Goal: Information Seeking & Learning: Compare options

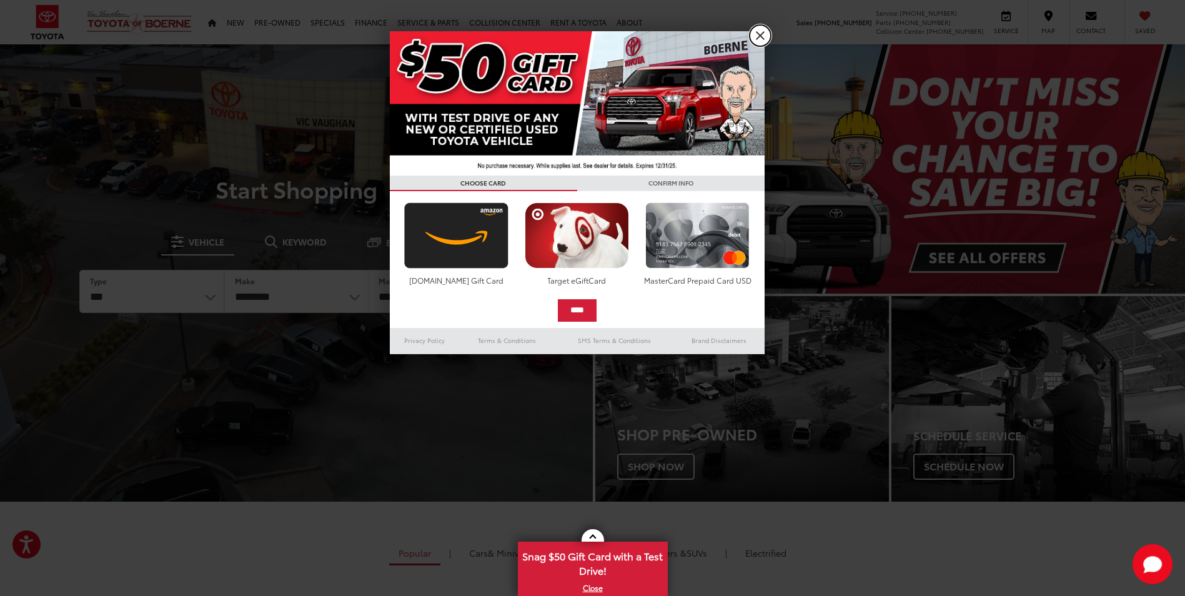
click at [764, 31] on link "X" at bounding box center [760, 35] width 21 height 21
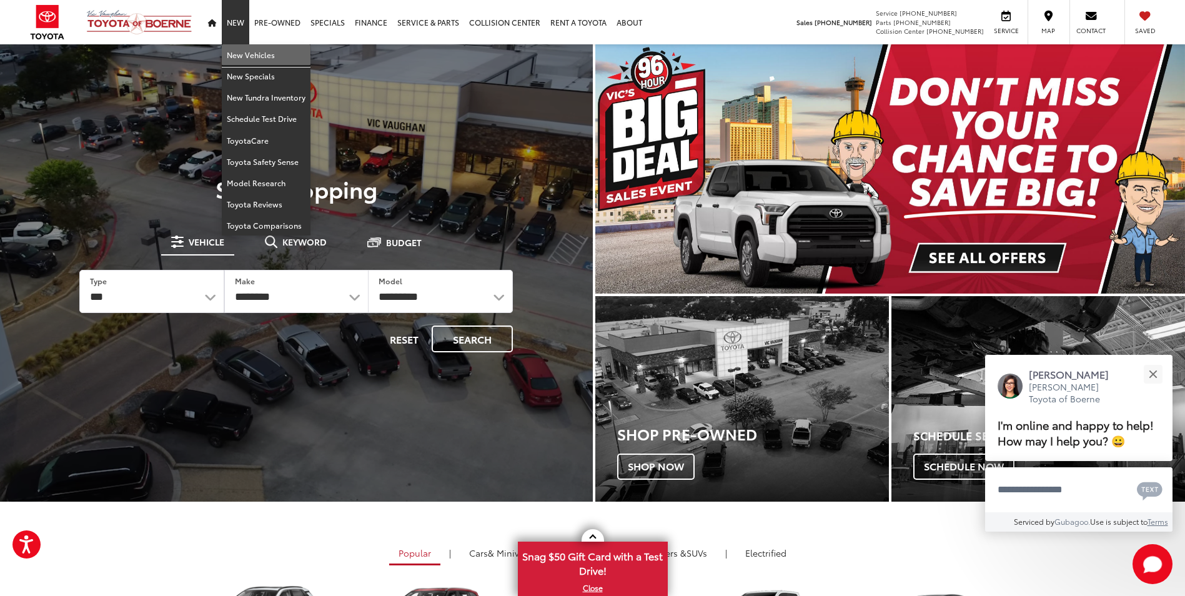
click at [238, 54] on link "New Vehicles" at bounding box center [266, 54] width 89 height 21
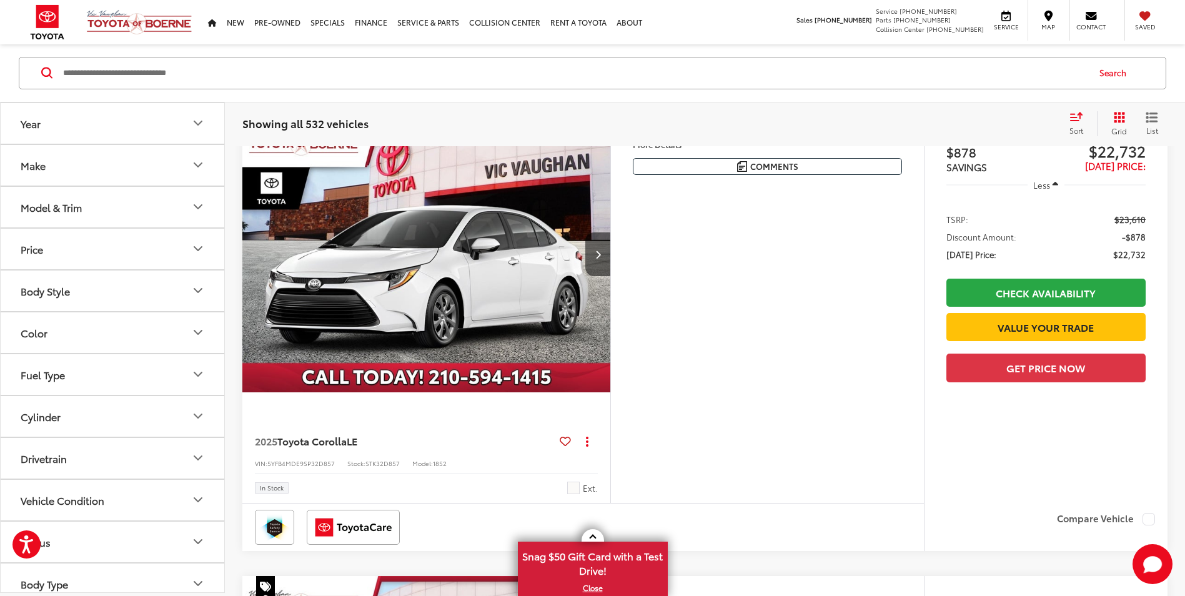
scroll to position [187, 0]
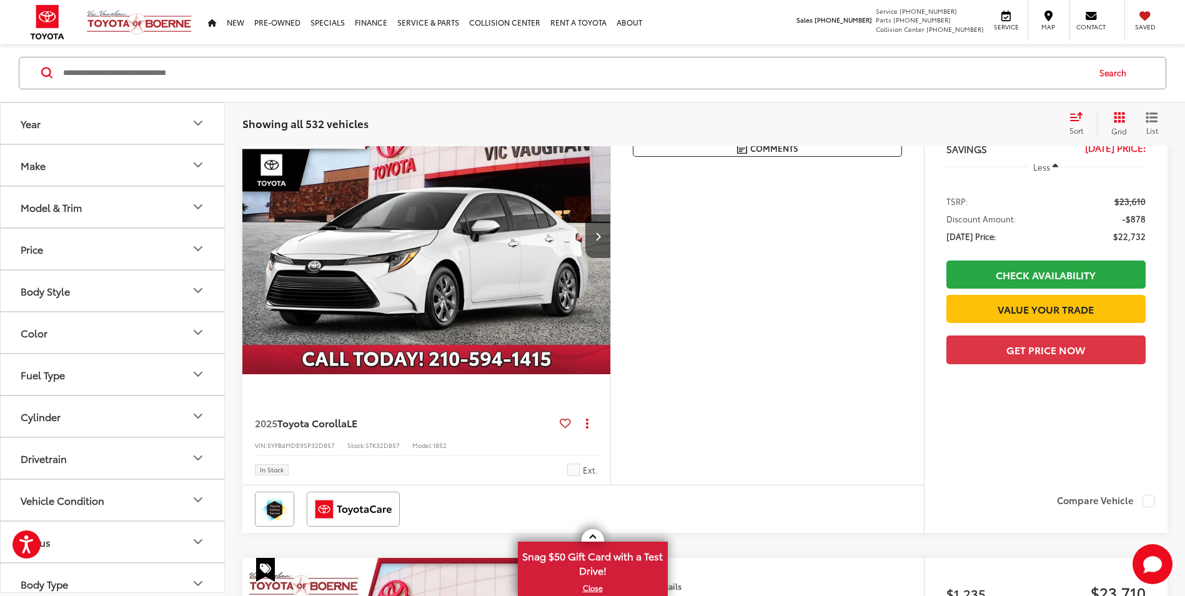
click at [127, 206] on button "Model & Trim" at bounding box center [113, 207] width 225 height 41
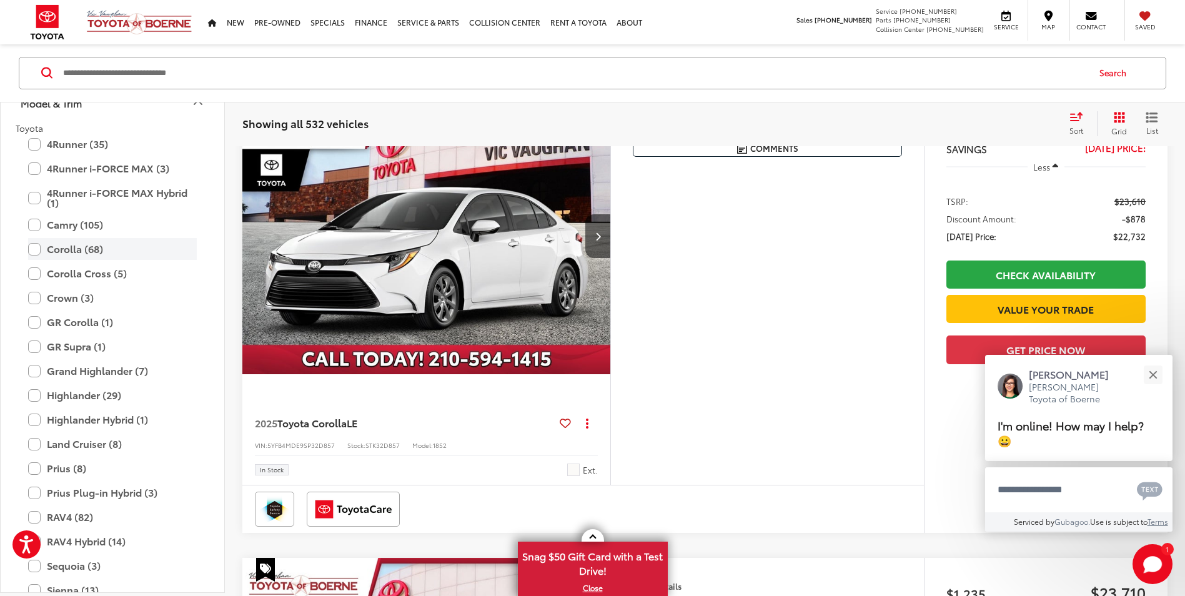
scroll to position [125, 0]
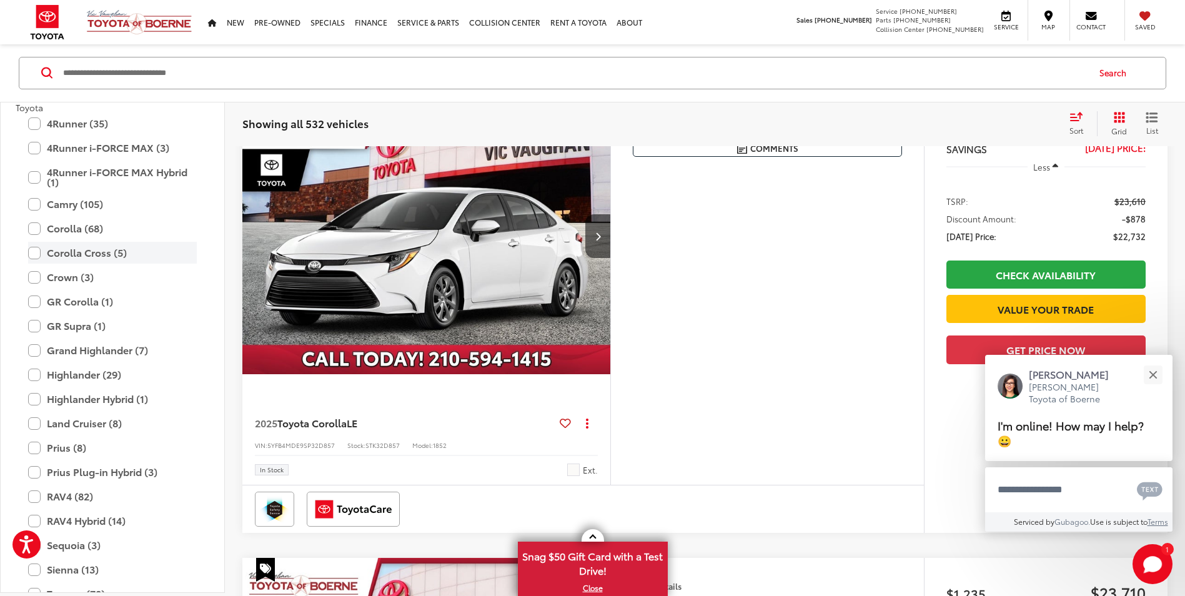
click at [39, 251] on label "Corolla Cross (5)" at bounding box center [112, 253] width 169 height 22
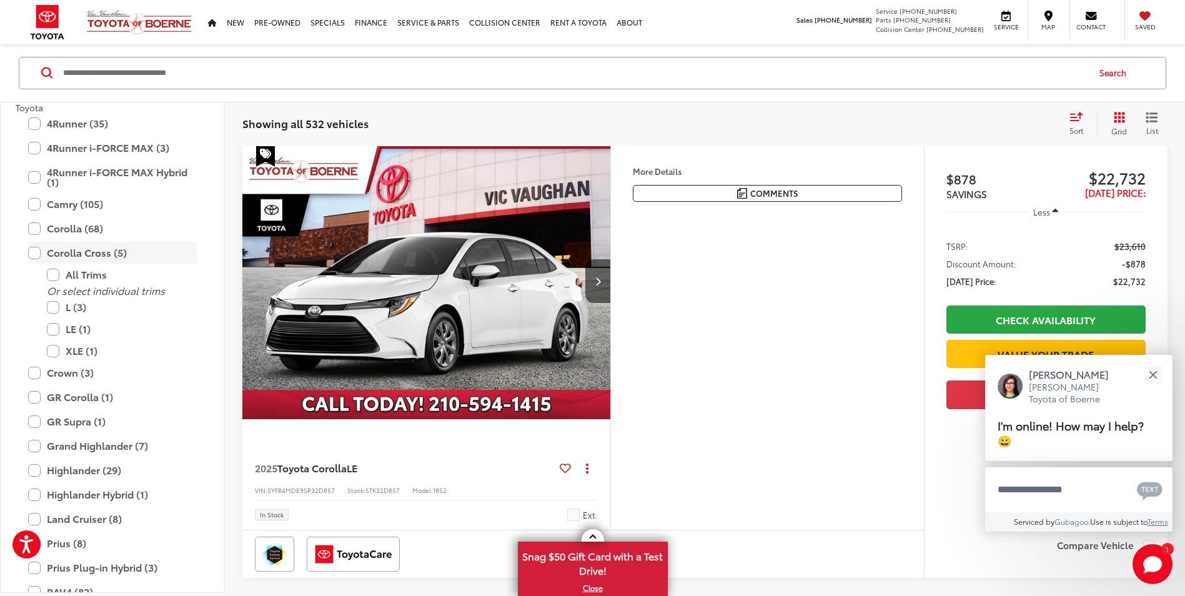
scroll to position [137, 0]
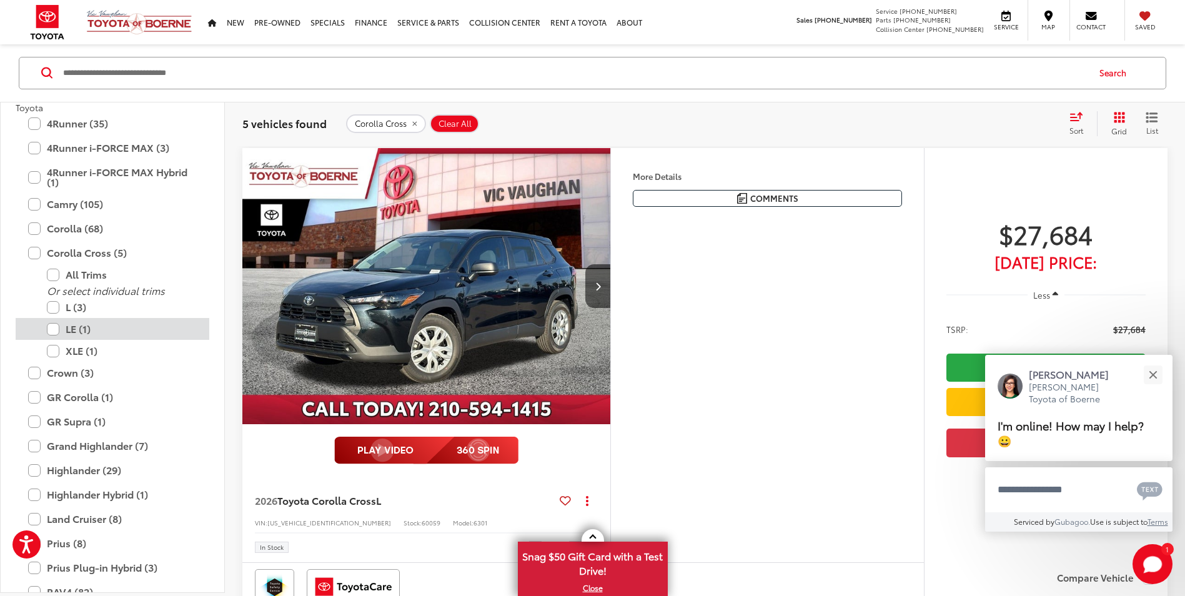
click at [47, 329] on label "LE (1)" at bounding box center [122, 330] width 150 height 22
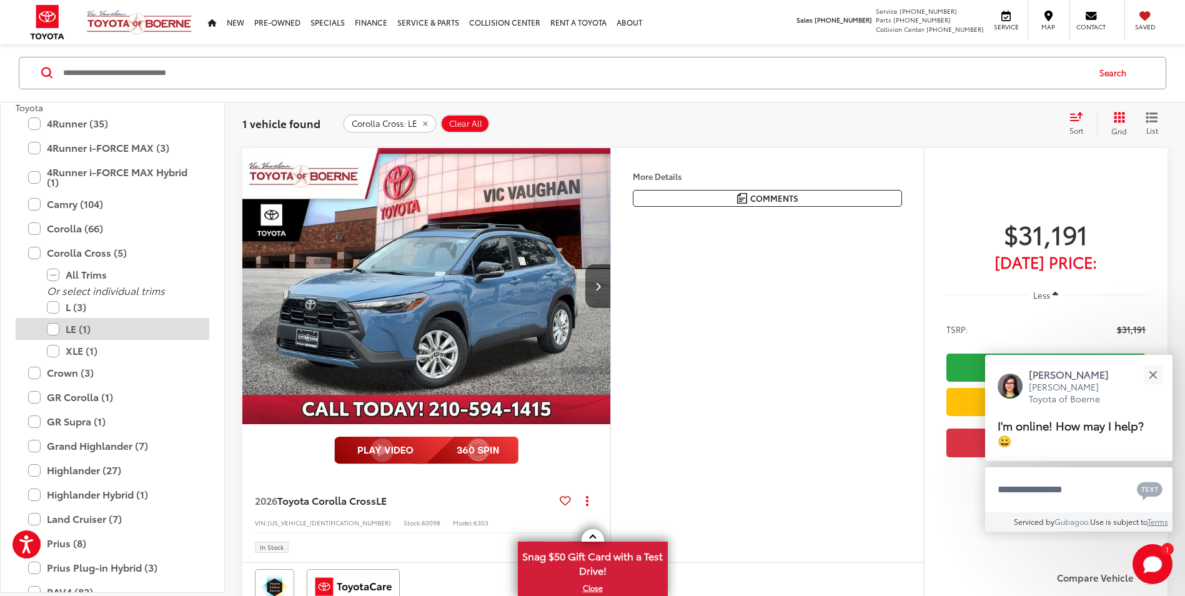
click at [46, 329] on div "LE (1)" at bounding box center [113, 330] width 194 height 22
click at [52, 332] on label "LE (1)" at bounding box center [122, 330] width 150 height 22
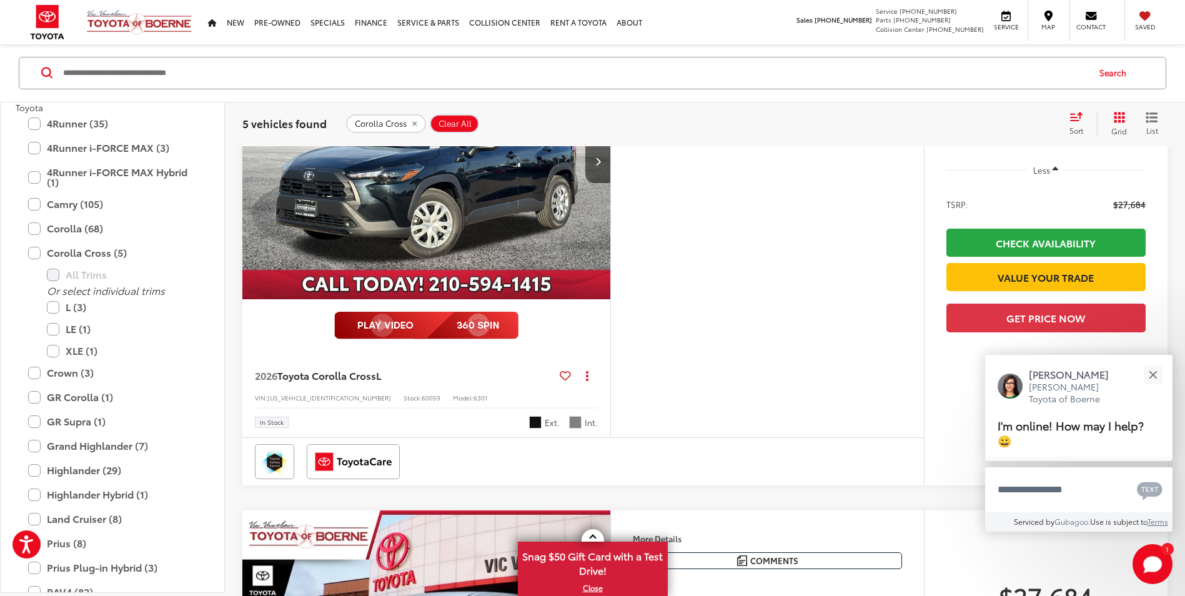
scroll to position [200, 0]
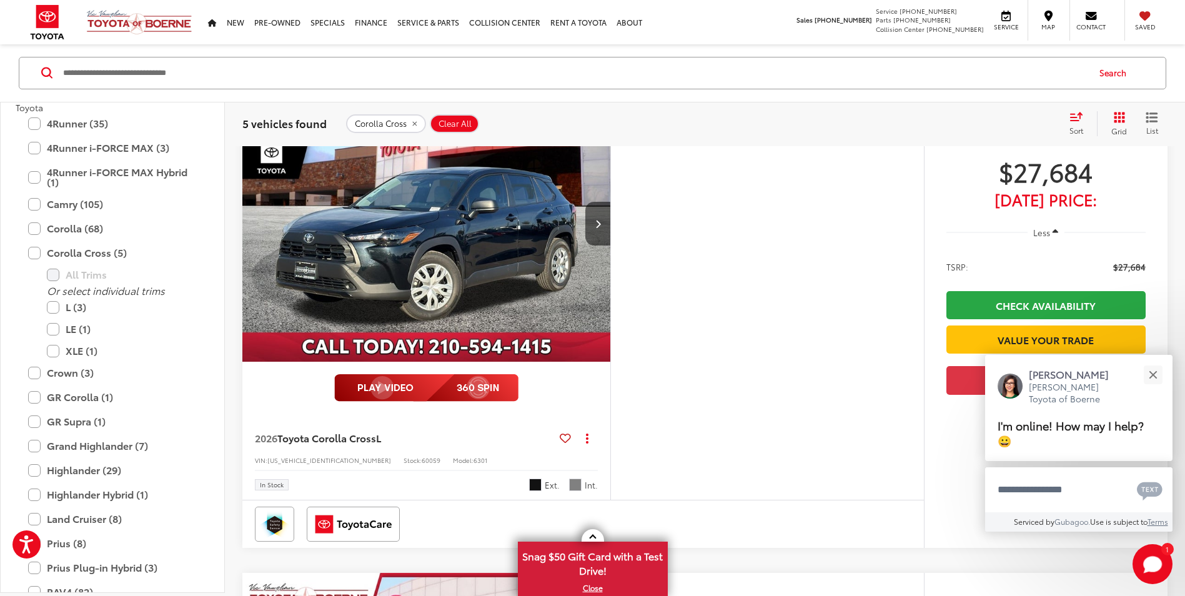
click at [407, 236] on img "2026 Toyota Corolla Cross L 0" at bounding box center [427, 224] width 370 height 277
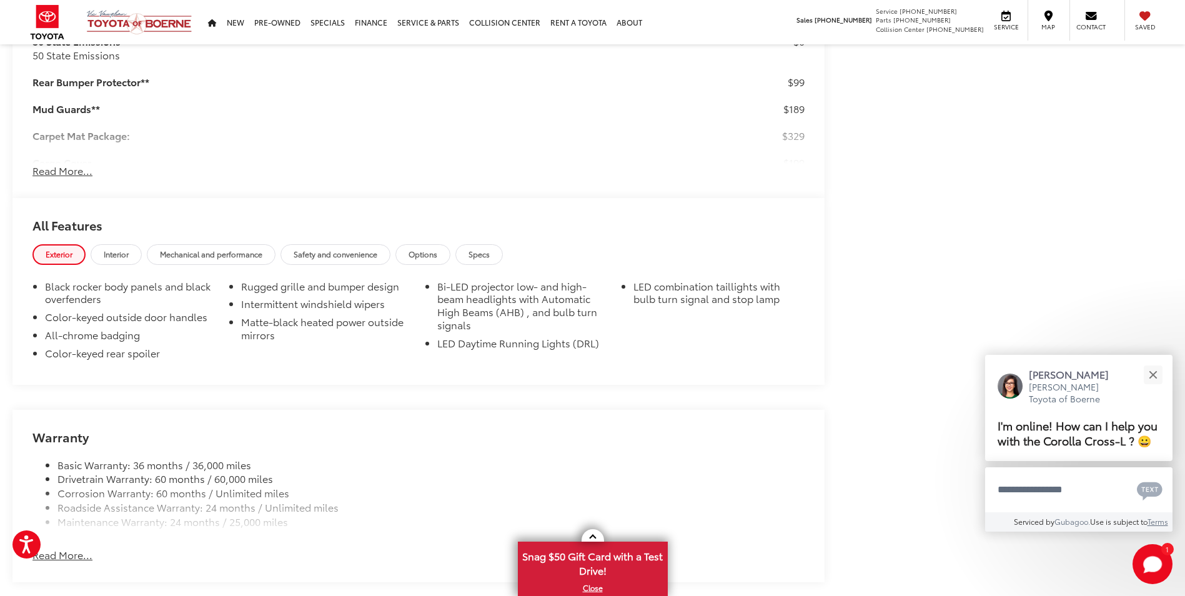
scroll to position [1250, 0]
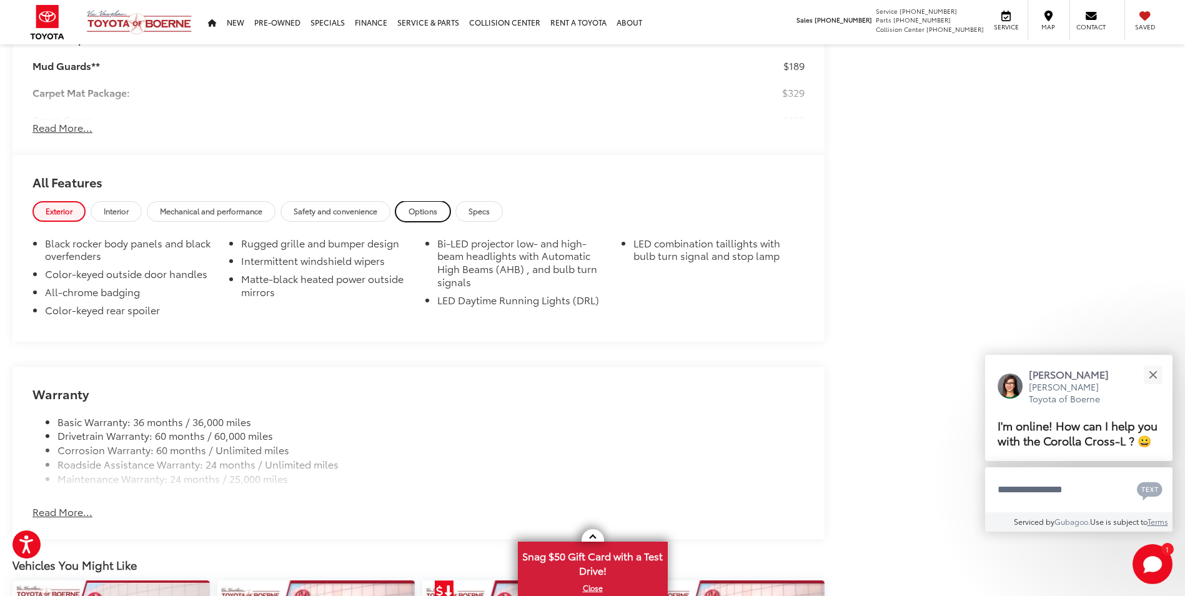
click at [436, 209] on span "Options" at bounding box center [423, 211] width 29 height 11
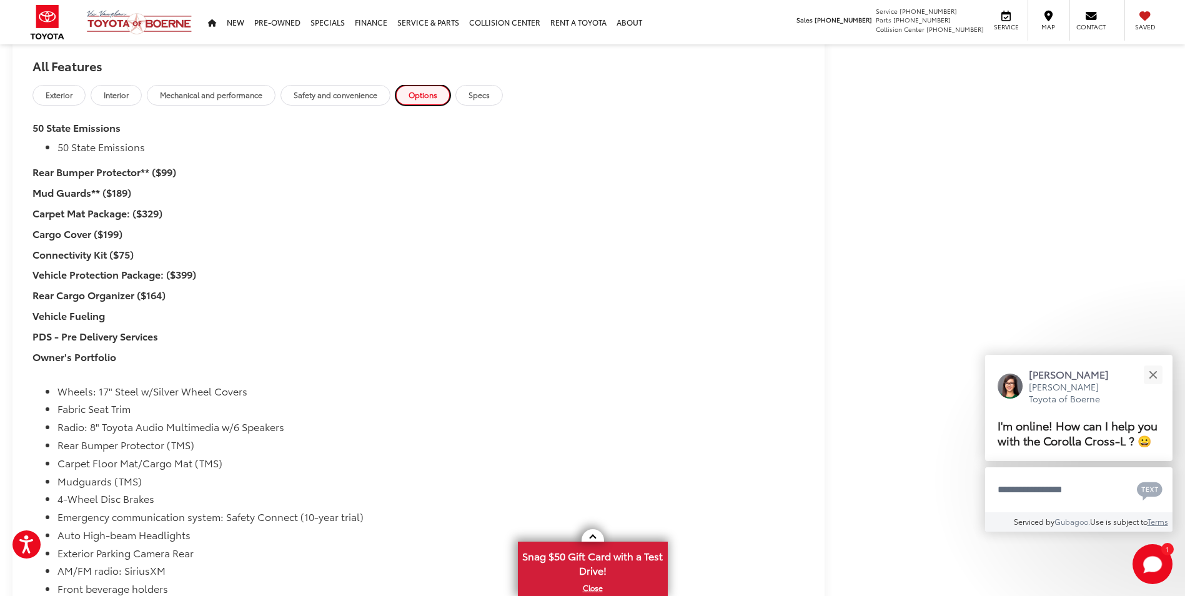
scroll to position [1062, 0]
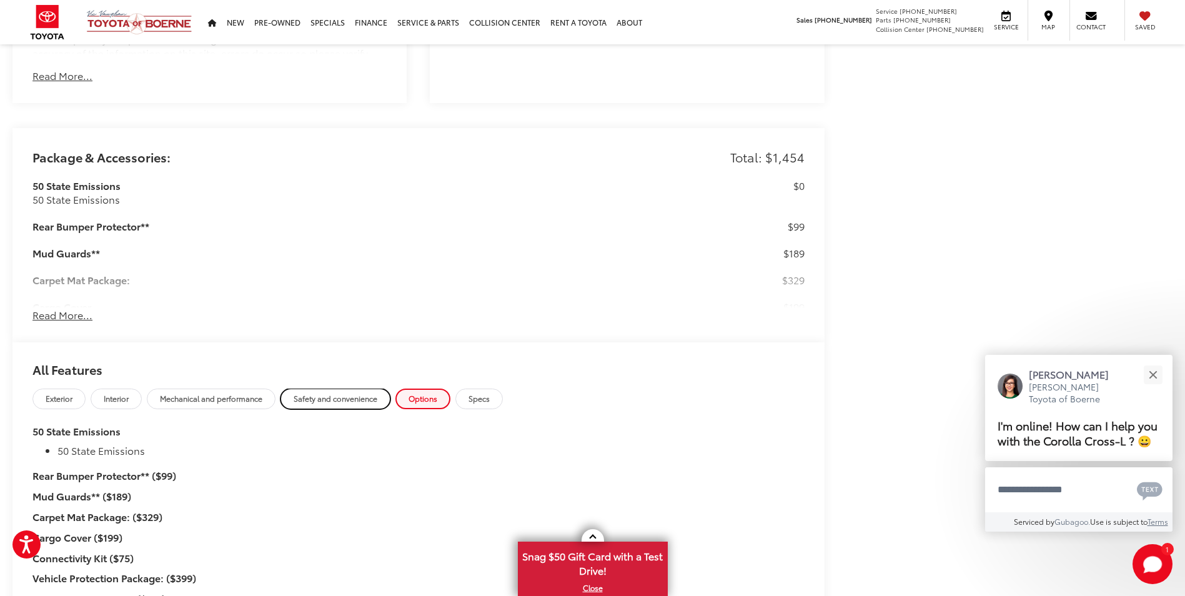
click at [325, 397] on span "Safety and convenience" at bounding box center [336, 398] width 84 height 11
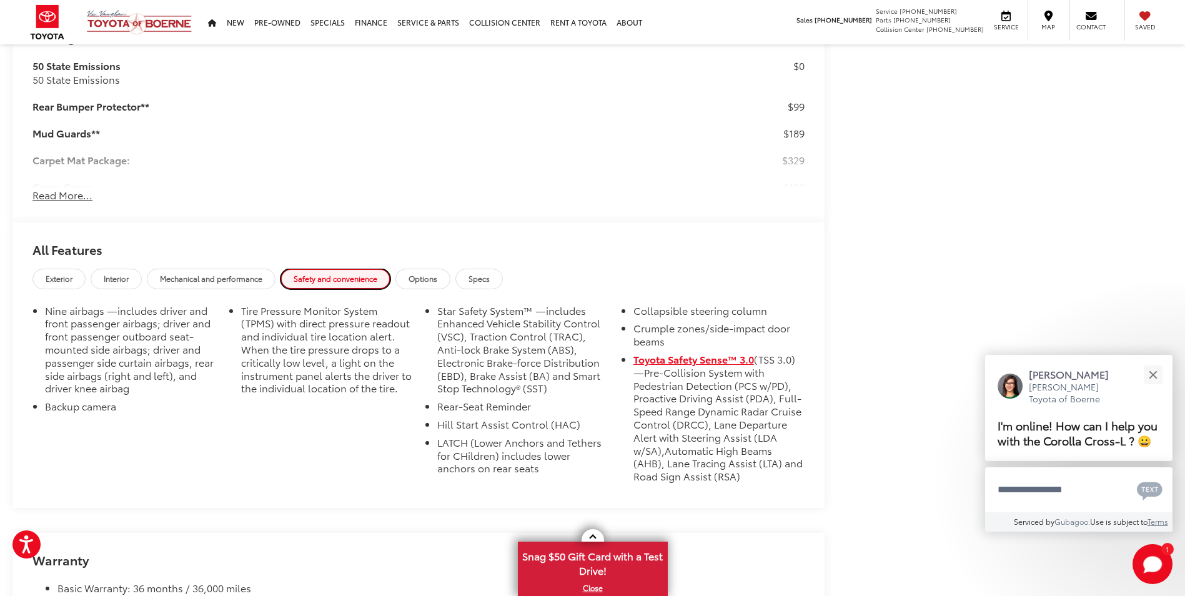
scroll to position [1187, 0]
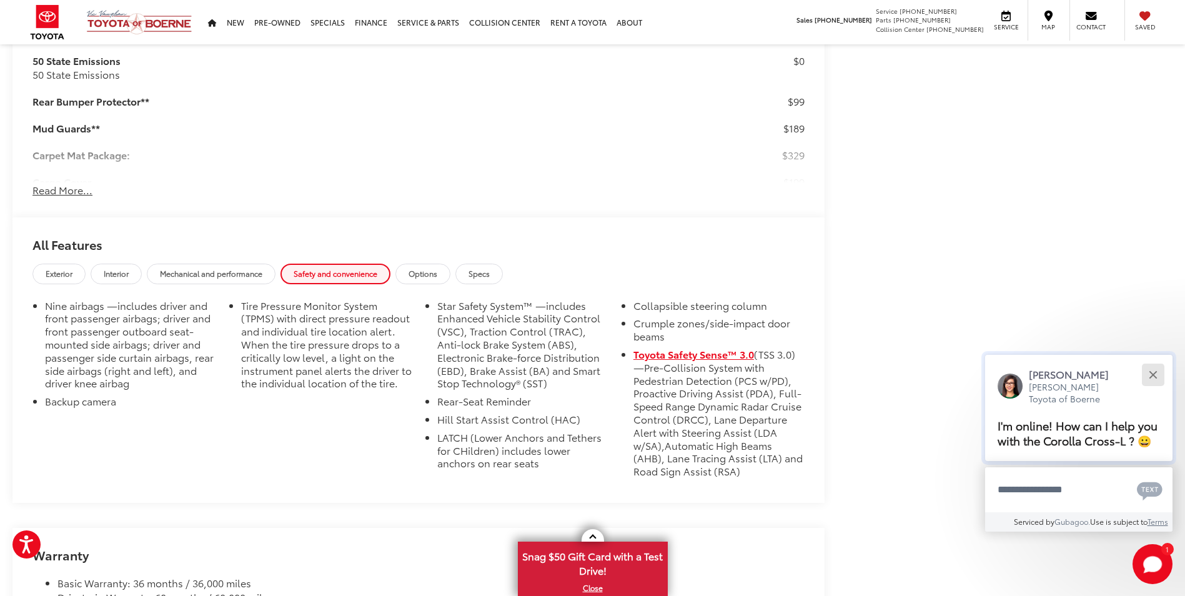
click at [1157, 376] on button "Close" at bounding box center [1153, 374] width 27 height 27
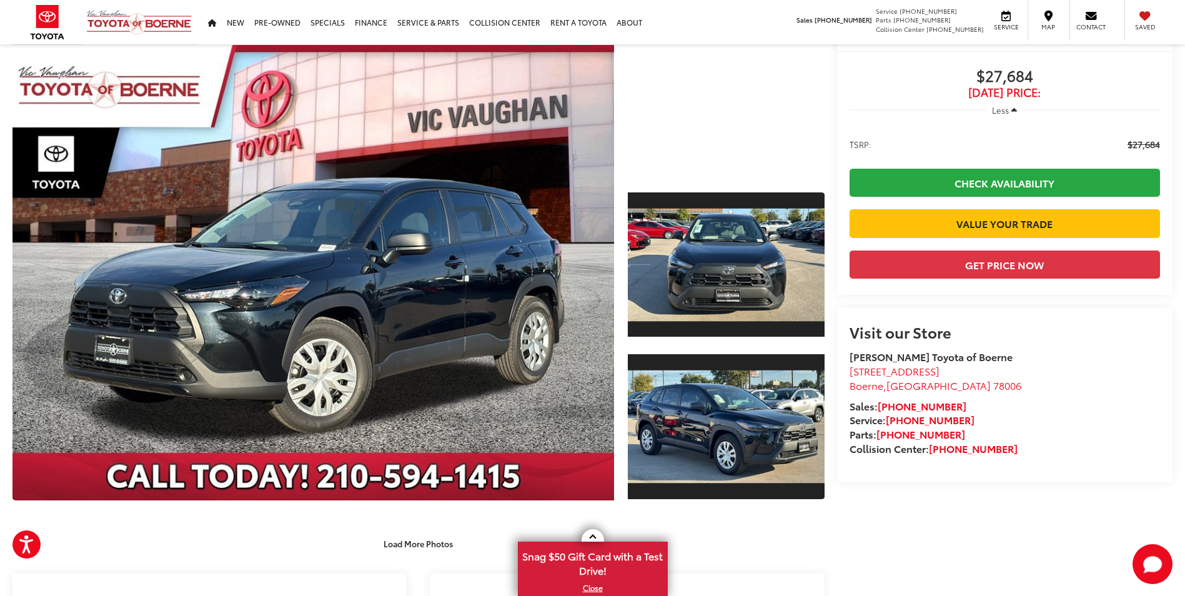
scroll to position [0, 0]
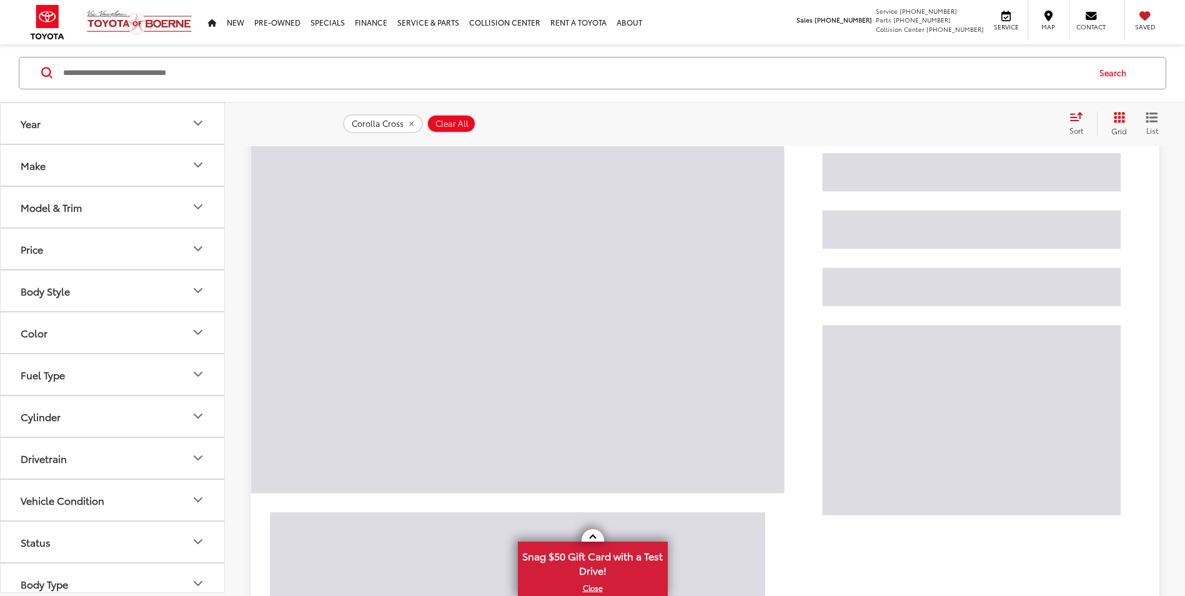
scroll to position [137, 0]
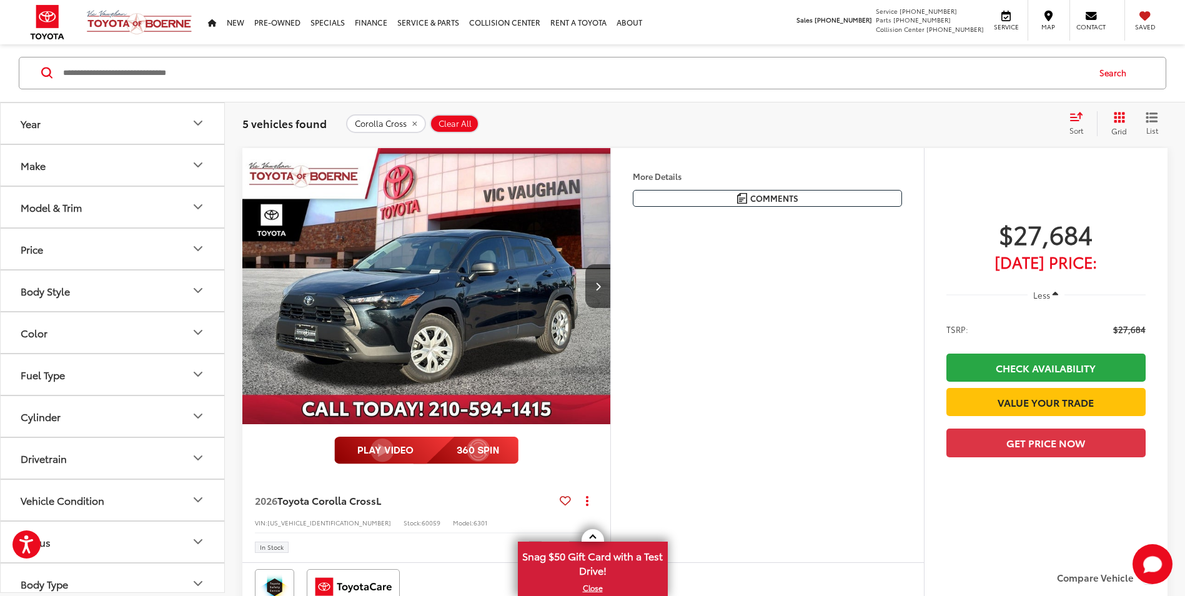
click at [97, 282] on button "Body Style" at bounding box center [113, 291] width 225 height 41
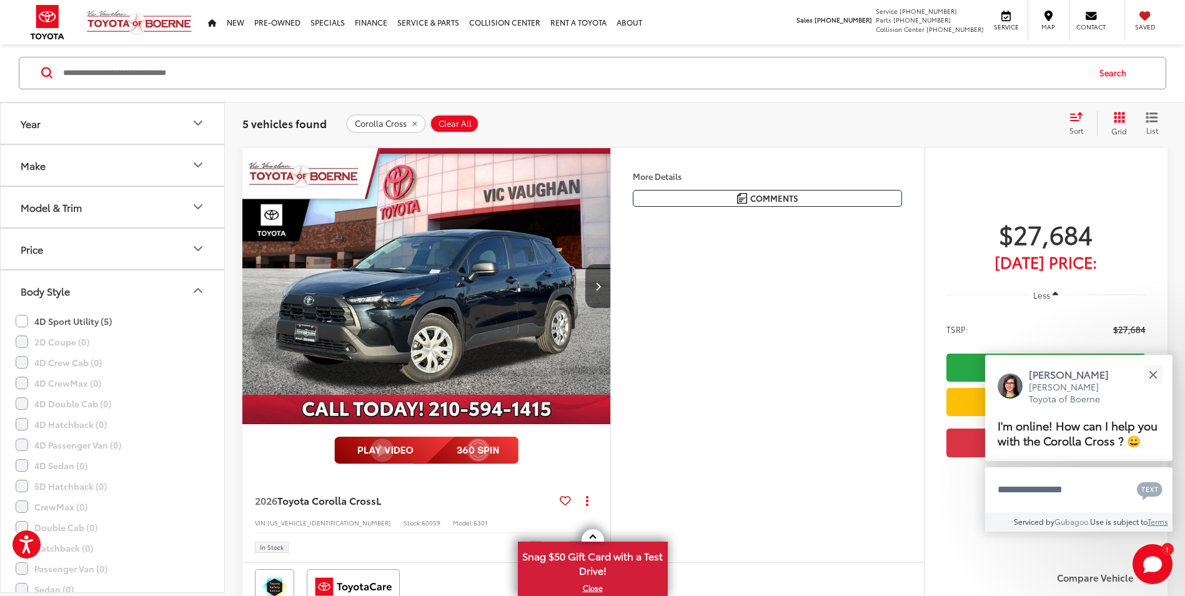
click at [81, 215] on button "Model & Trim" at bounding box center [113, 207] width 225 height 41
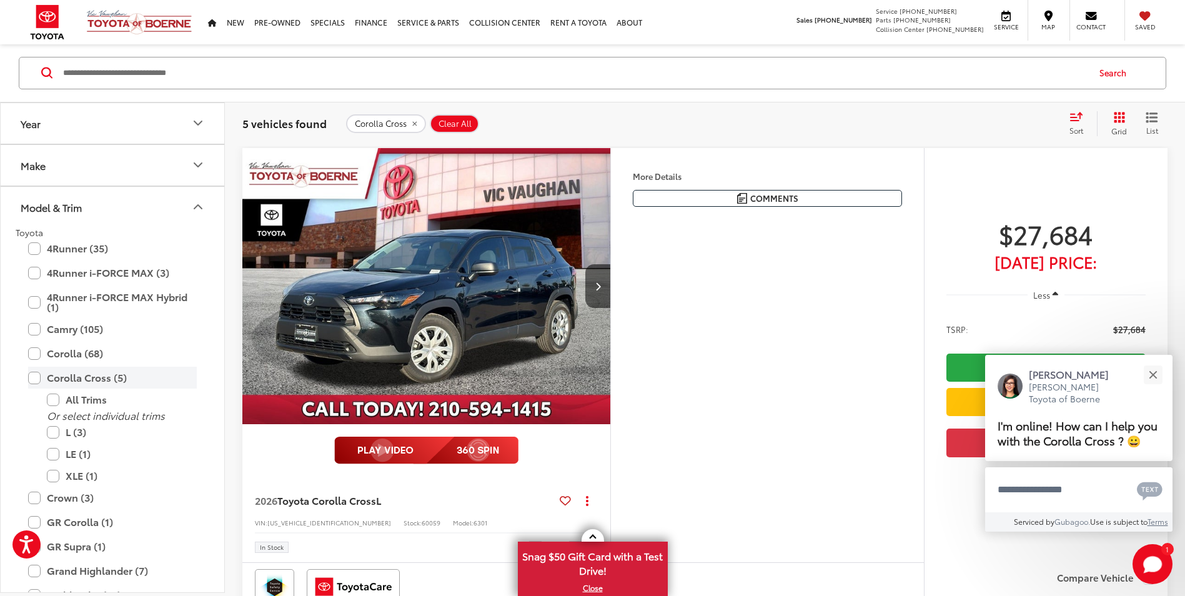
click at [37, 385] on label "Corolla Cross (5)" at bounding box center [112, 378] width 169 height 22
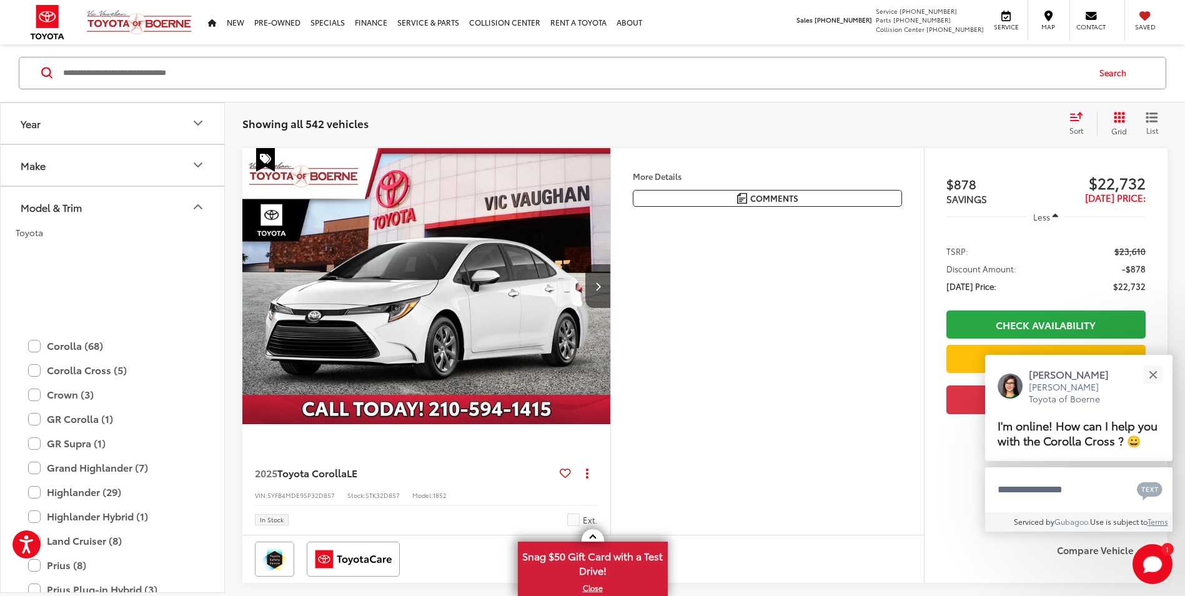
scroll to position [242, 0]
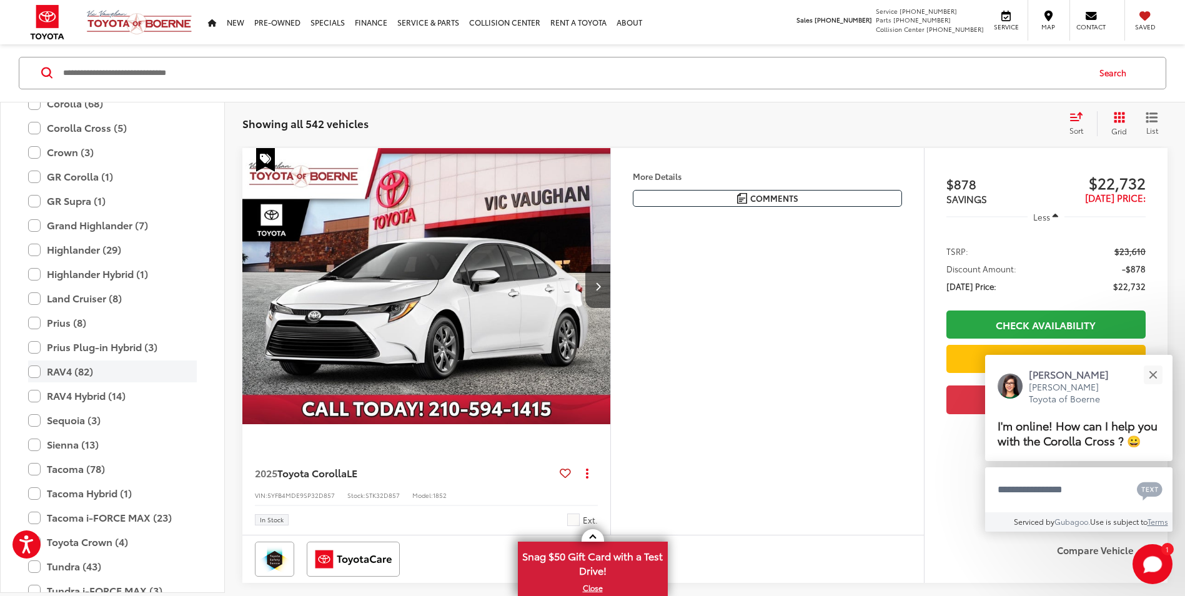
click at [35, 372] on label "RAV4 (82)" at bounding box center [112, 372] width 169 height 22
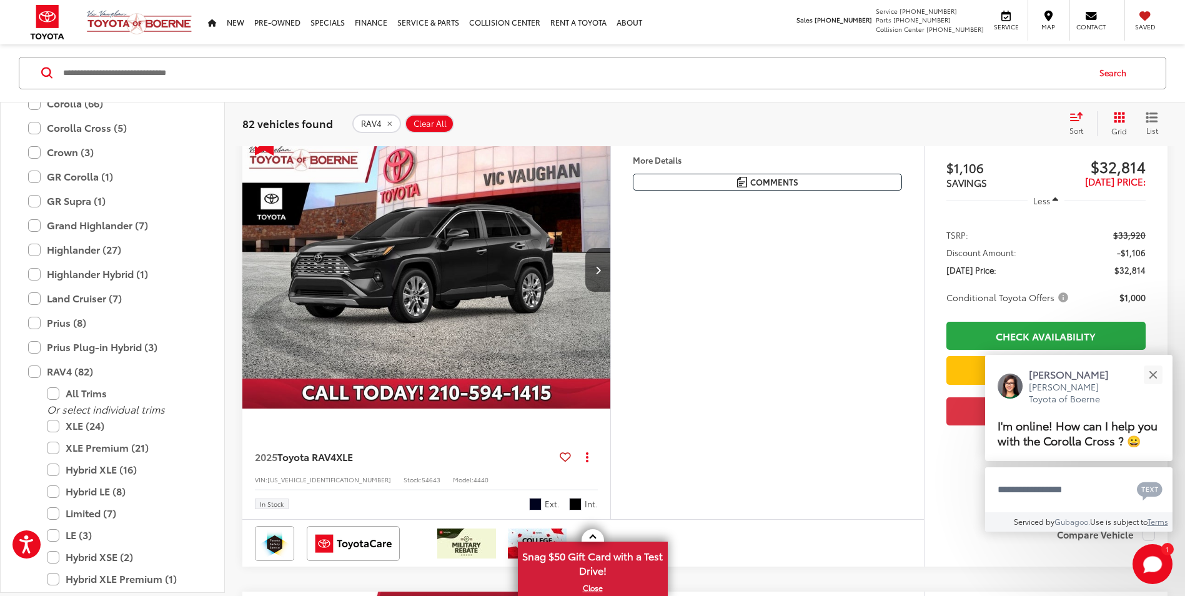
scroll to position [575, 0]
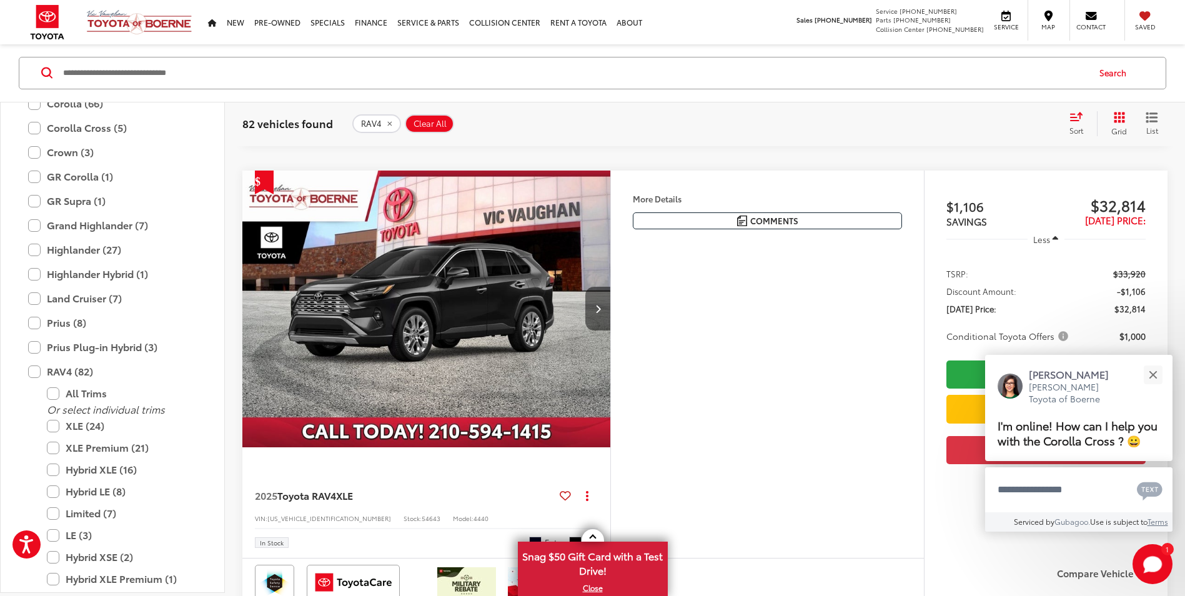
click at [601, 321] on button "Next image" at bounding box center [598, 309] width 25 height 44
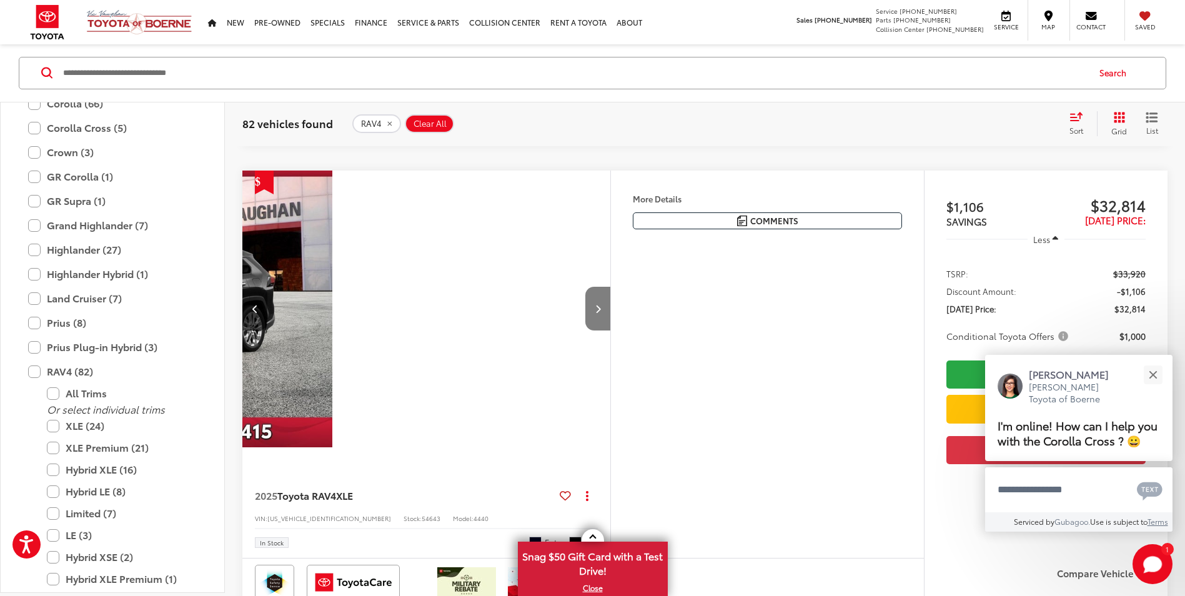
scroll to position [0, 370]
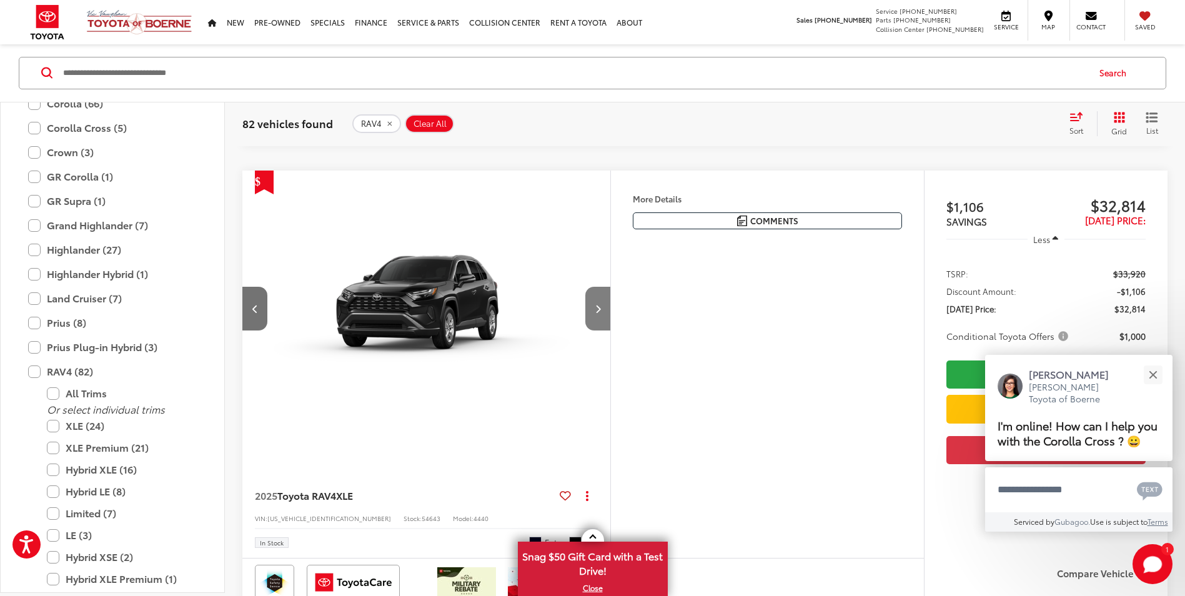
click at [601, 321] on button "Next image" at bounding box center [598, 309] width 25 height 44
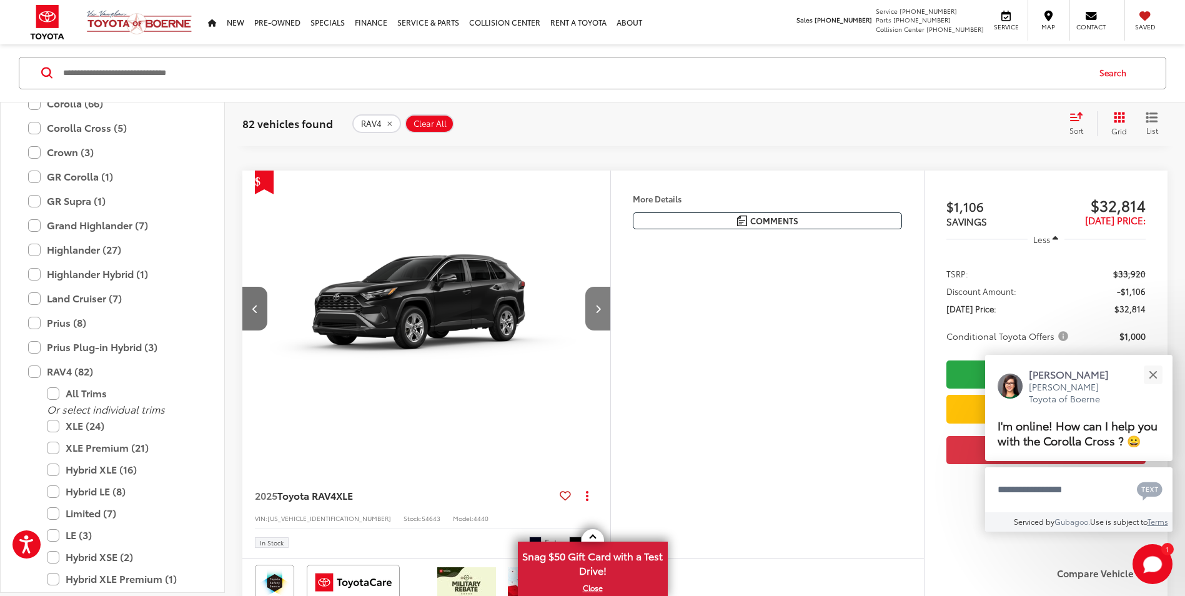
click at [601, 321] on button "Next image" at bounding box center [598, 309] width 25 height 44
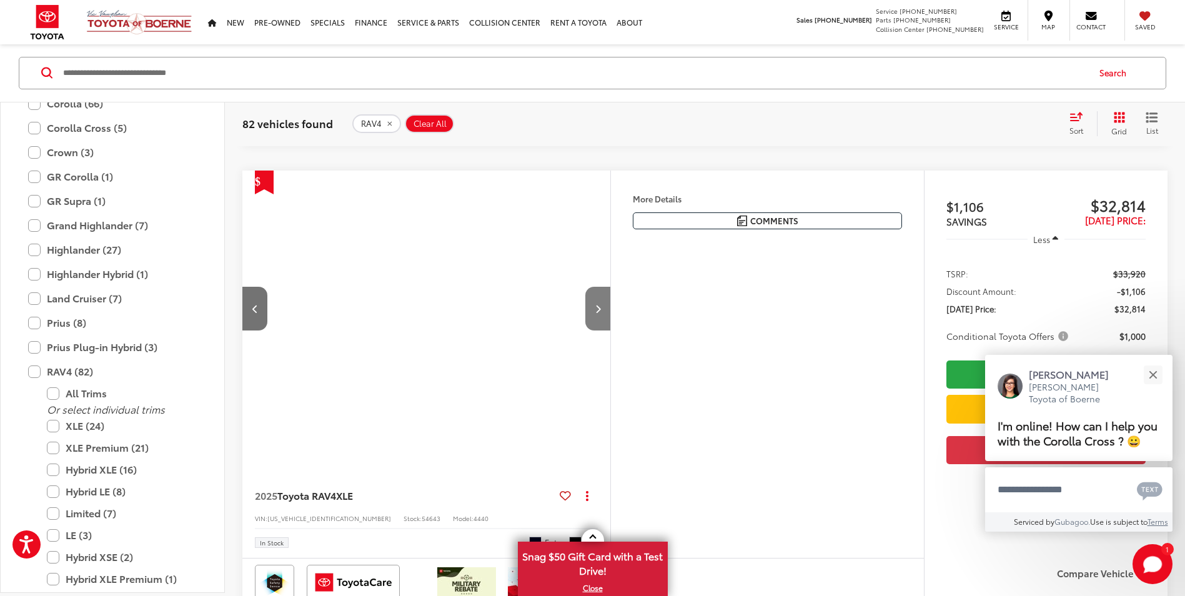
scroll to position [0, 1110]
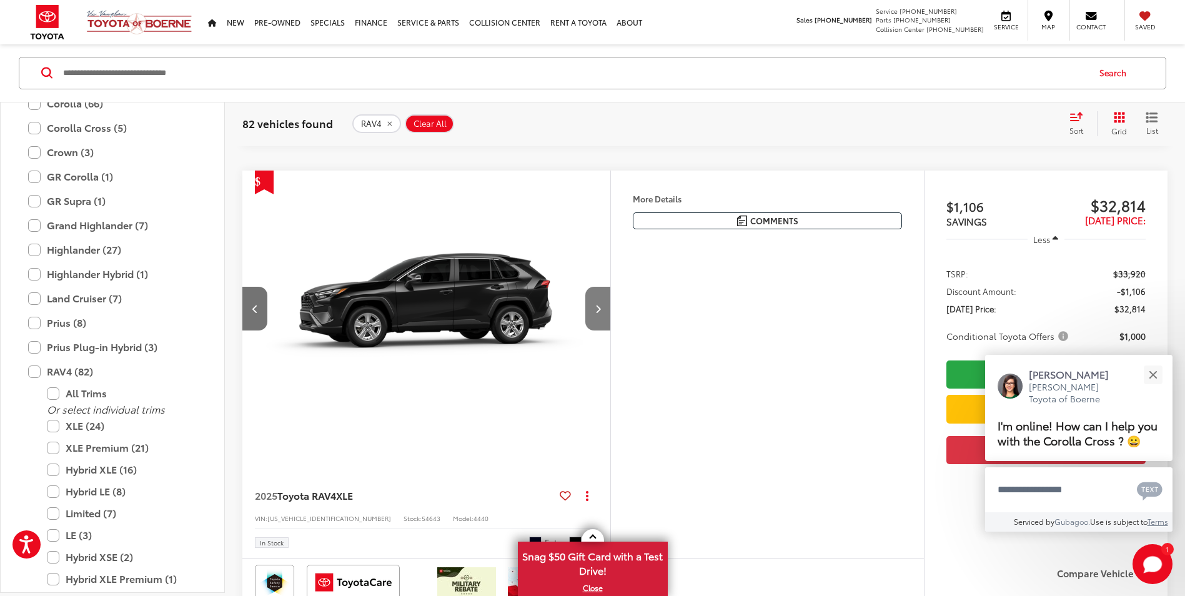
click at [600, 320] on button "Next image" at bounding box center [598, 309] width 25 height 44
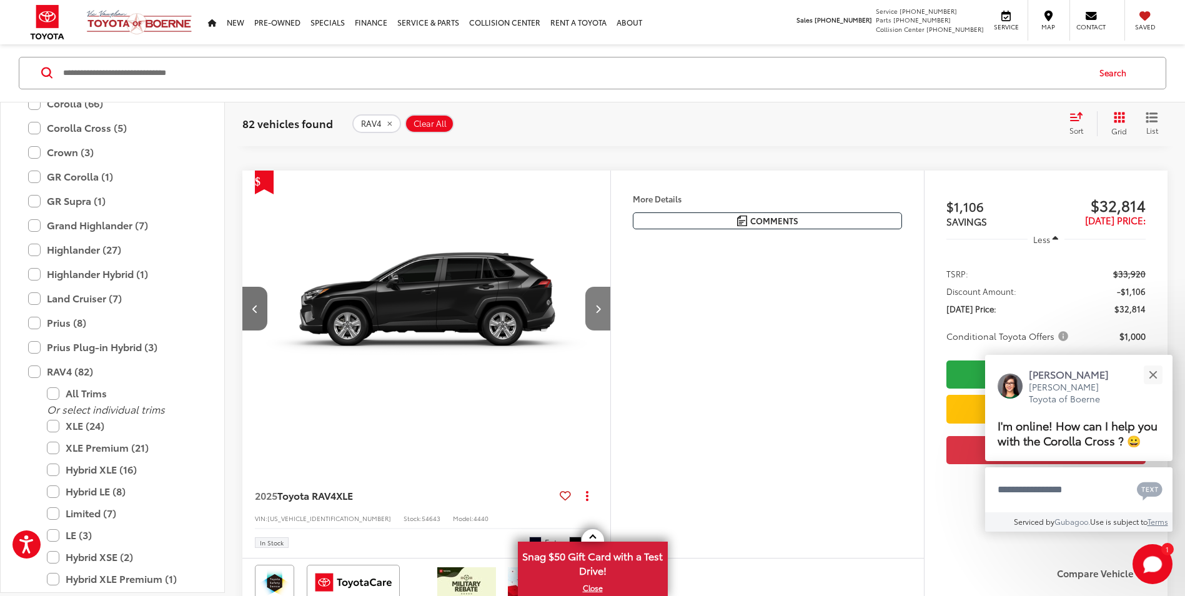
click at [601, 320] on button "Next image" at bounding box center [598, 309] width 25 height 44
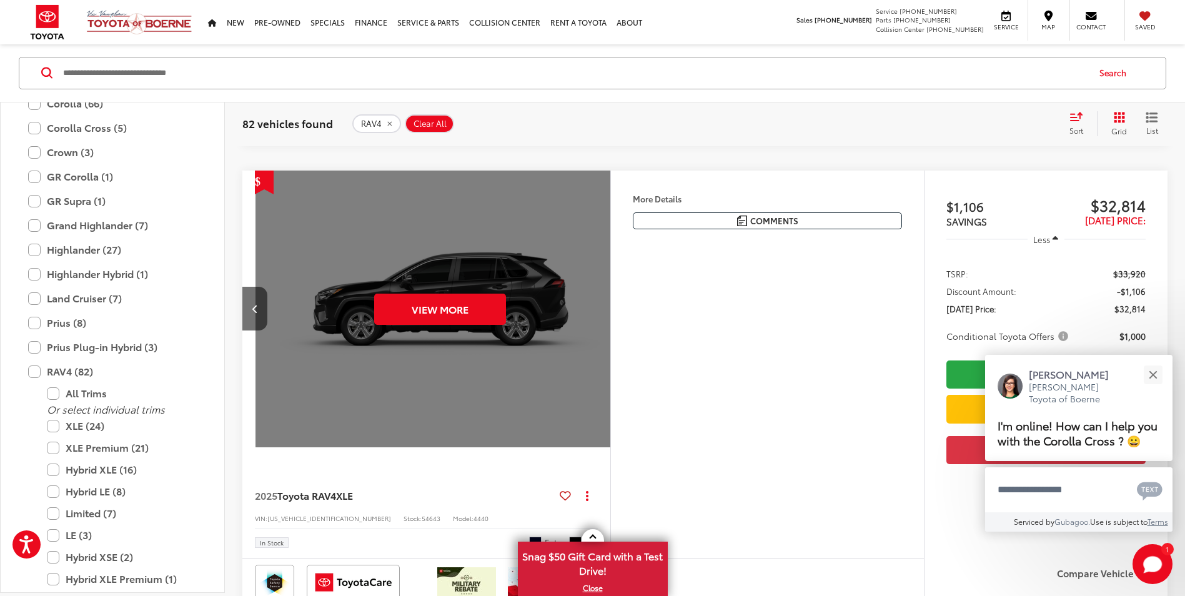
scroll to position [0, 1850]
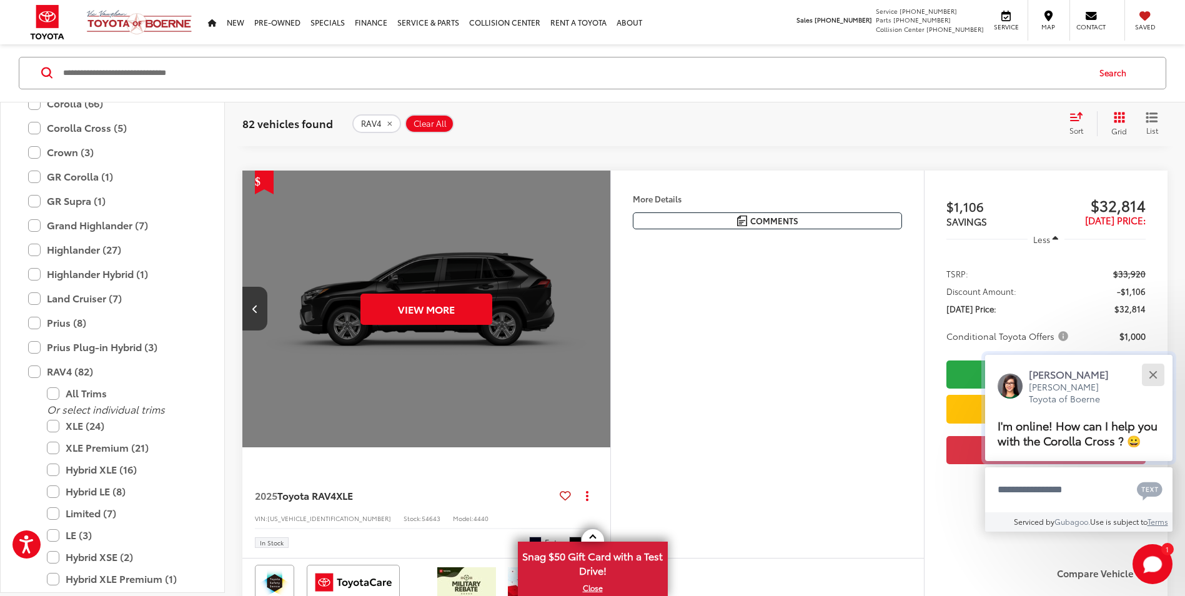
click at [1152, 373] on div "Close" at bounding box center [1153, 375] width 8 height 8
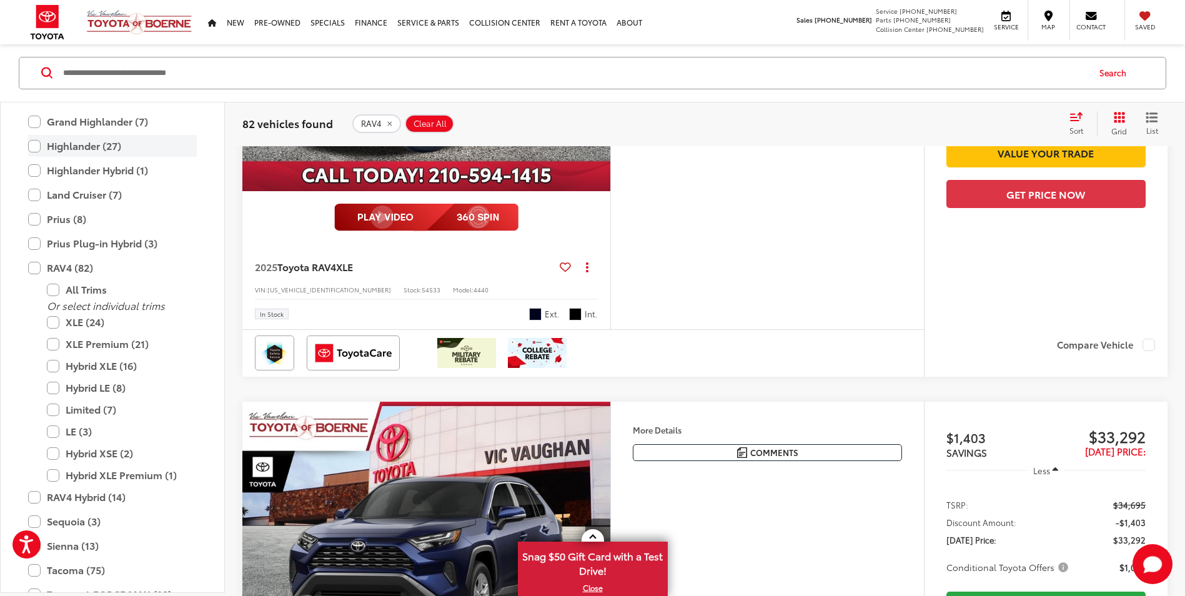
scroll to position [367, 0]
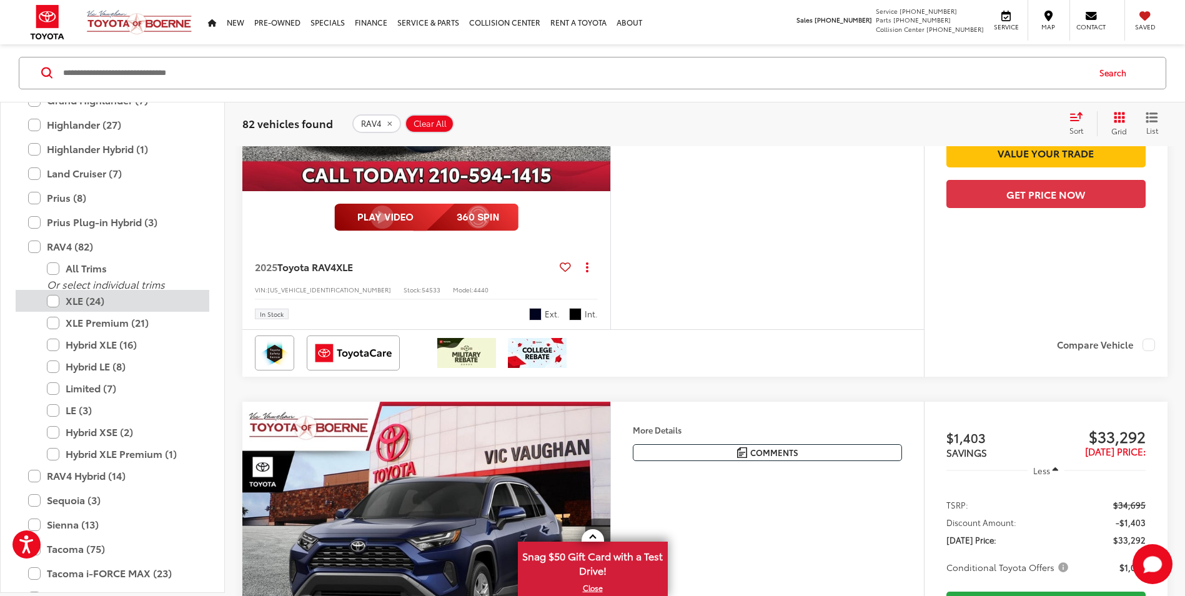
click at [47, 303] on label "XLE (24)" at bounding box center [122, 302] width 150 height 22
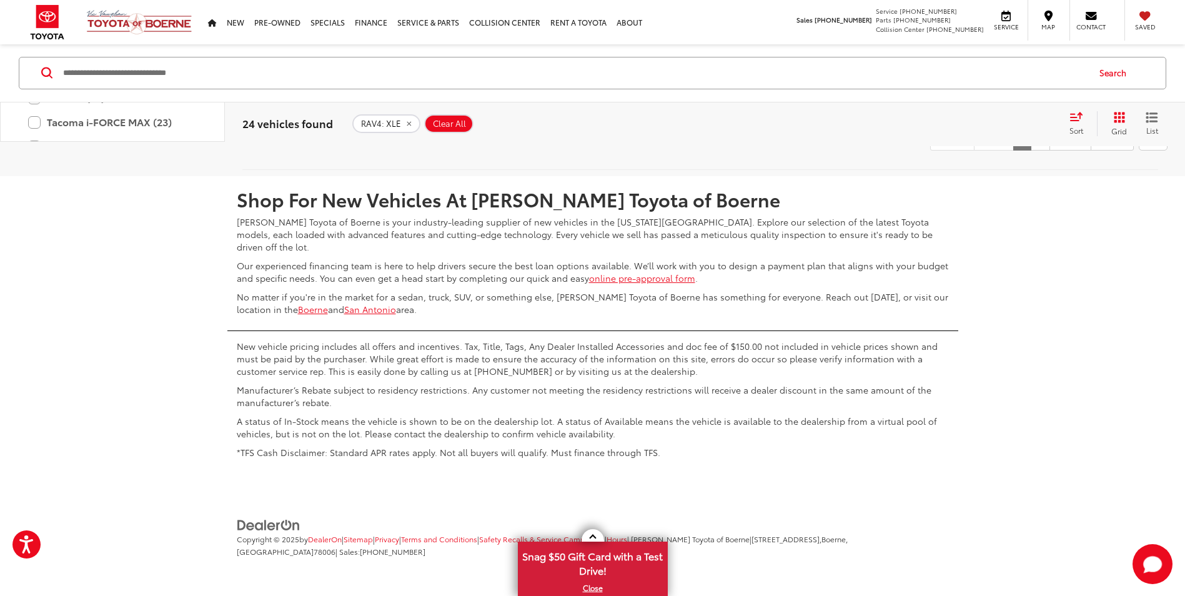
scroll to position [5824, 0]
click at [1061, 149] on link "Next" at bounding box center [1071, 137] width 42 height 22
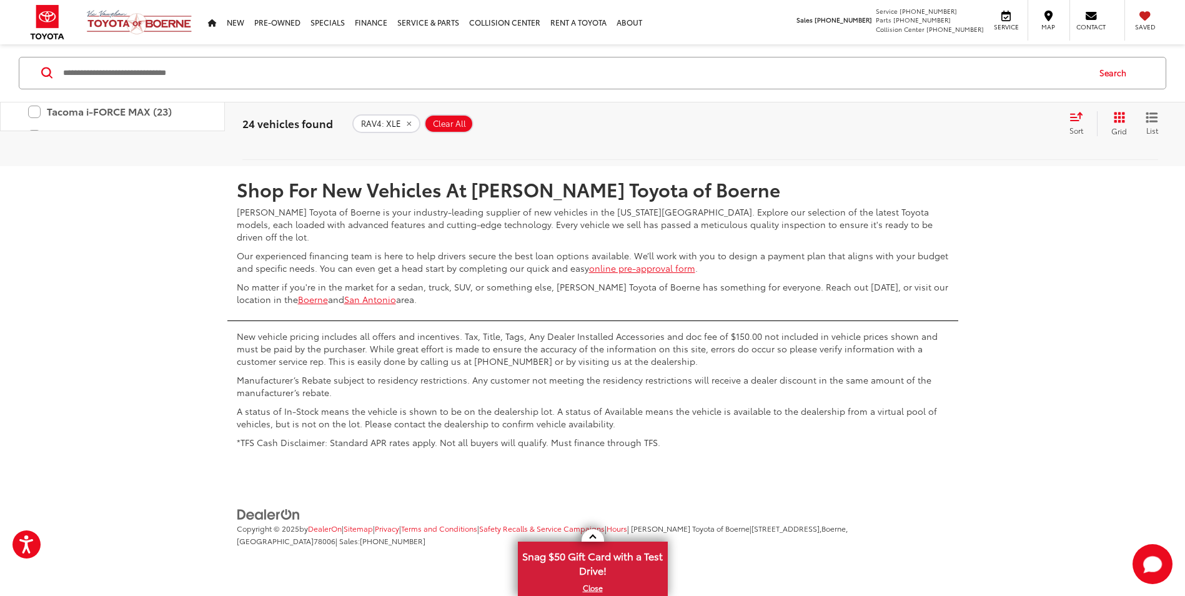
scroll to position [6386, 0]
